Goal: Transaction & Acquisition: Purchase product/service

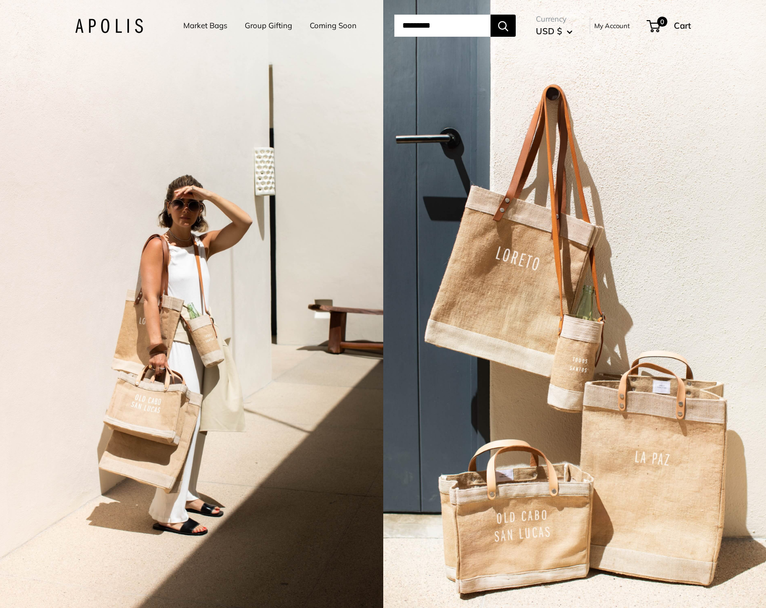
click at [215, 22] on link "Market Bags" at bounding box center [205, 26] width 44 height 14
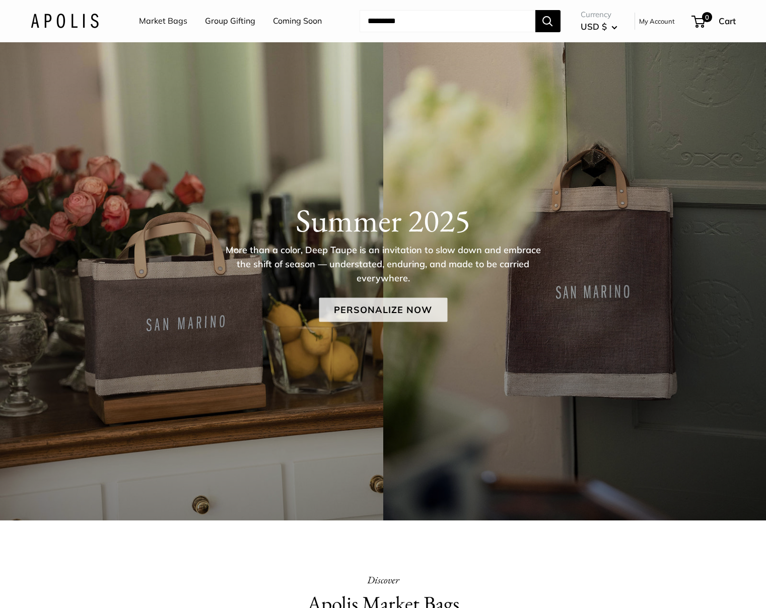
click at [386, 314] on link "Personalize Now" at bounding box center [383, 310] width 128 height 24
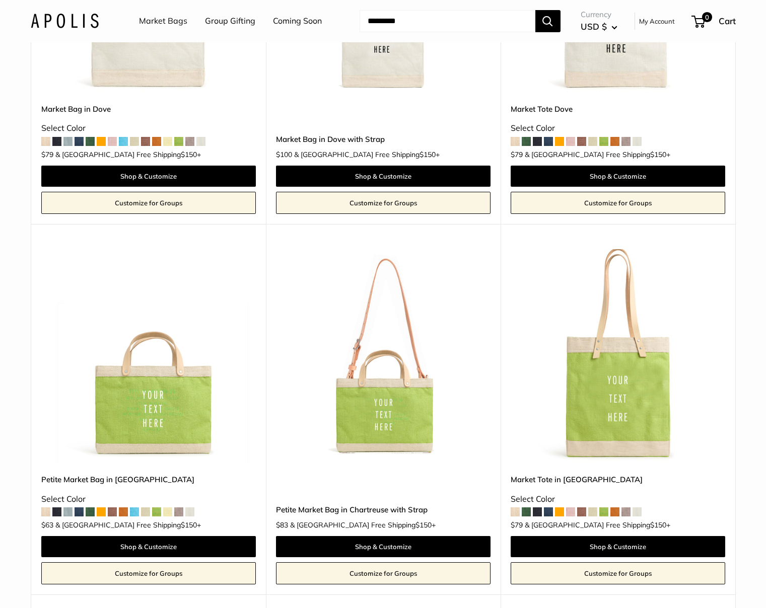
scroll to position [1835, 0]
